Goal: Task Accomplishment & Management: Use online tool/utility

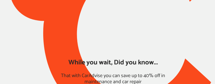
type input "*****"
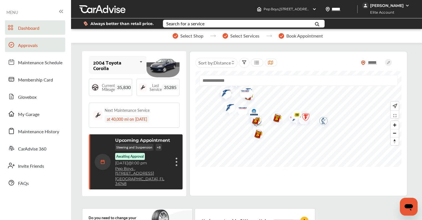
click at [31, 44] on span "Approvals" at bounding box center [28, 45] width 20 height 7
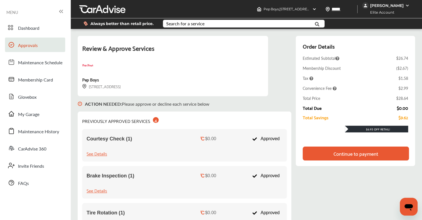
click at [336, 153] on div "Continue to payment" at bounding box center [356, 153] width 45 height 6
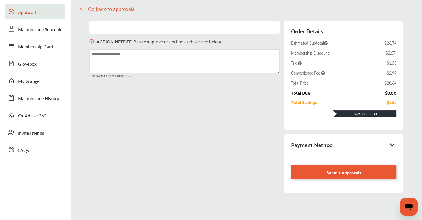
scroll to position [70, 0]
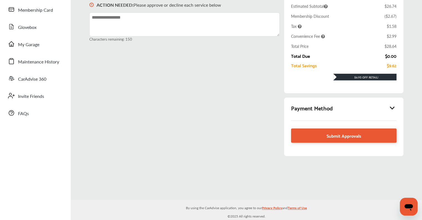
click at [395, 103] on div "Payment Method" at bounding box center [343, 107] width 105 height 9
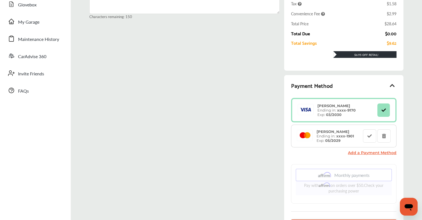
scroll to position [125, 0]
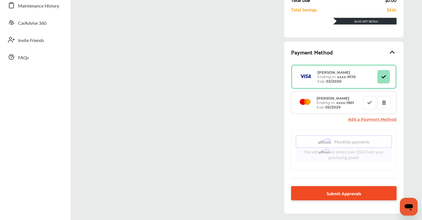
click at [365, 194] on link "Submit Approvals" at bounding box center [343, 193] width 105 height 14
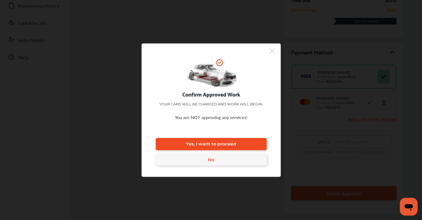
click at [209, 144] on span "Yes, I want to proceed" at bounding box center [211, 143] width 50 height 5
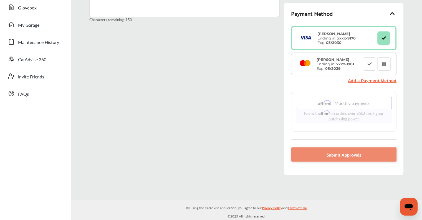
scroll to position [89, 0]
